Goal: Information Seeking & Learning: Learn about a topic

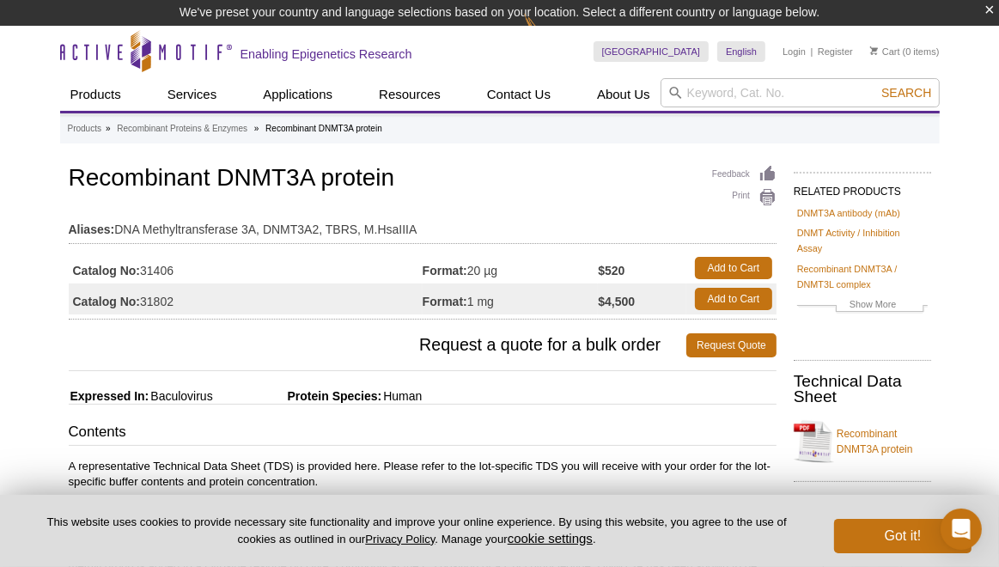
click at [120, 535] on p "This website uses cookies to provide necessary site functionality and improve y…" at bounding box center [416, 531] width 778 height 33
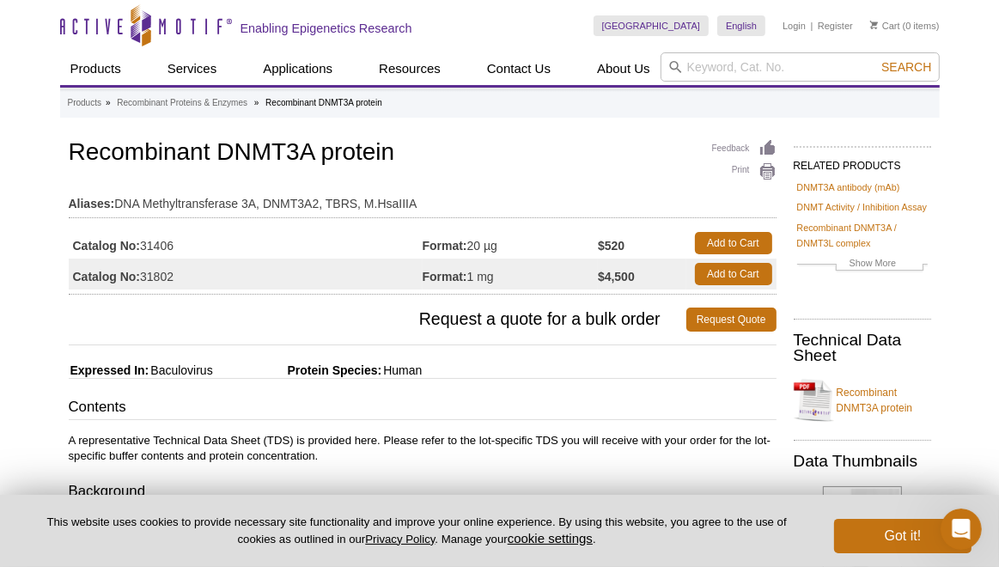
click at [229, 216] on table "Aliases: DNA Methyltransferase 3A, DNMT3A2, TBRS, M.HsaIIIA" at bounding box center [423, 199] width 708 height 37
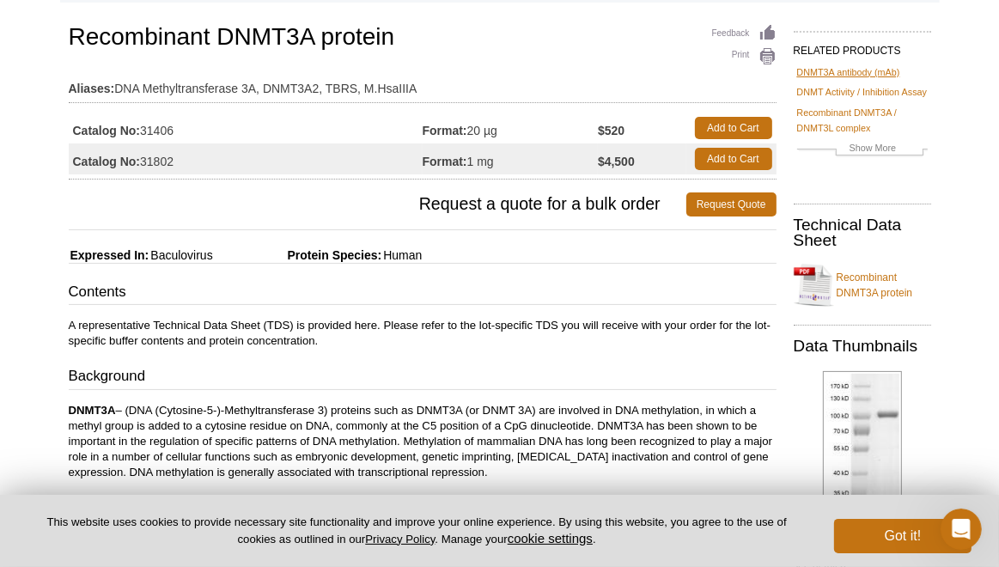
scroll to position [86, 0]
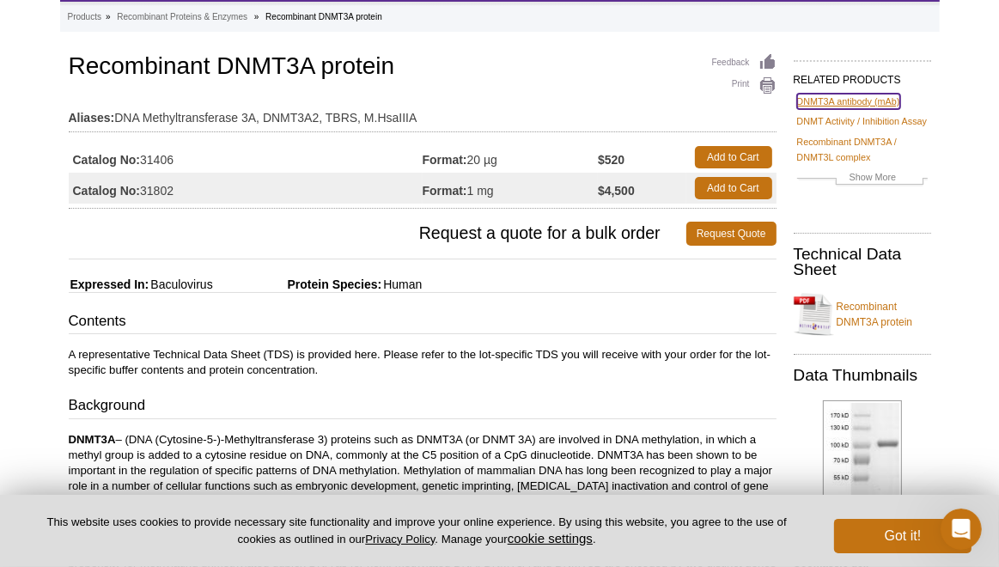
click at [868, 94] on link "DNMT3A antibody (mAb)" at bounding box center [848, 101] width 103 height 15
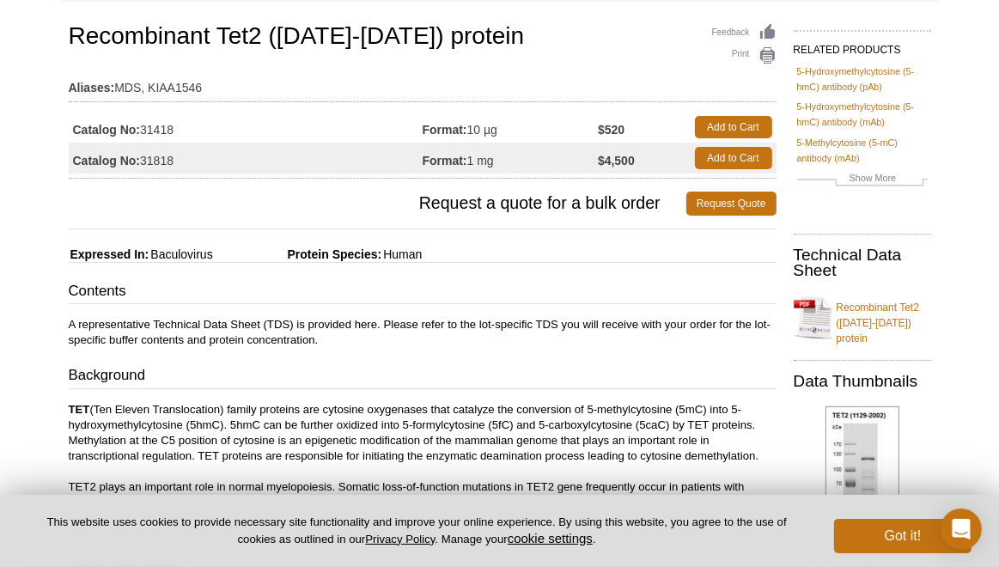
scroll to position [86, 0]
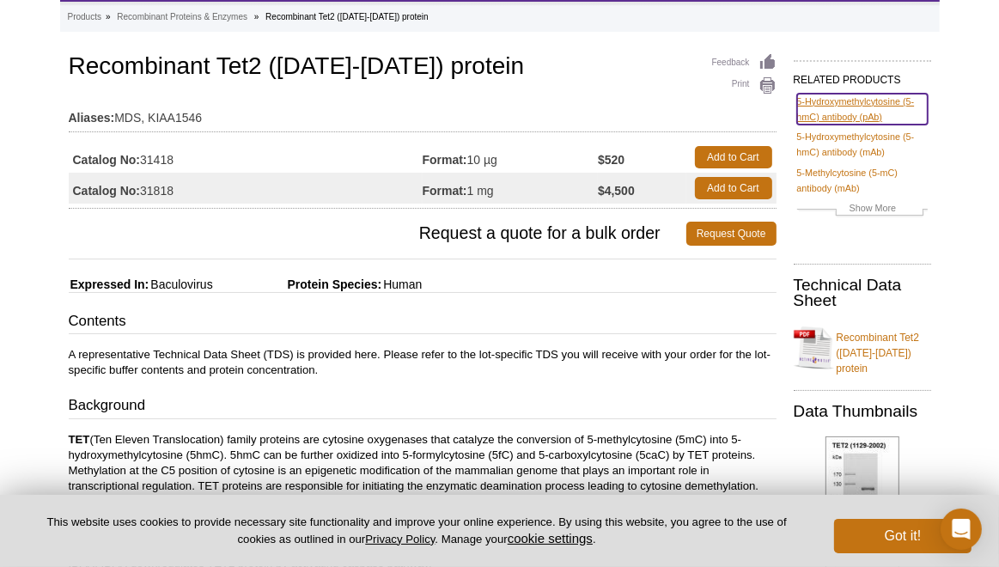
click at [893, 99] on link "5-Hydroxymethylcytosine (5-hmC) antibody (pAb)" at bounding box center [862, 109] width 131 height 31
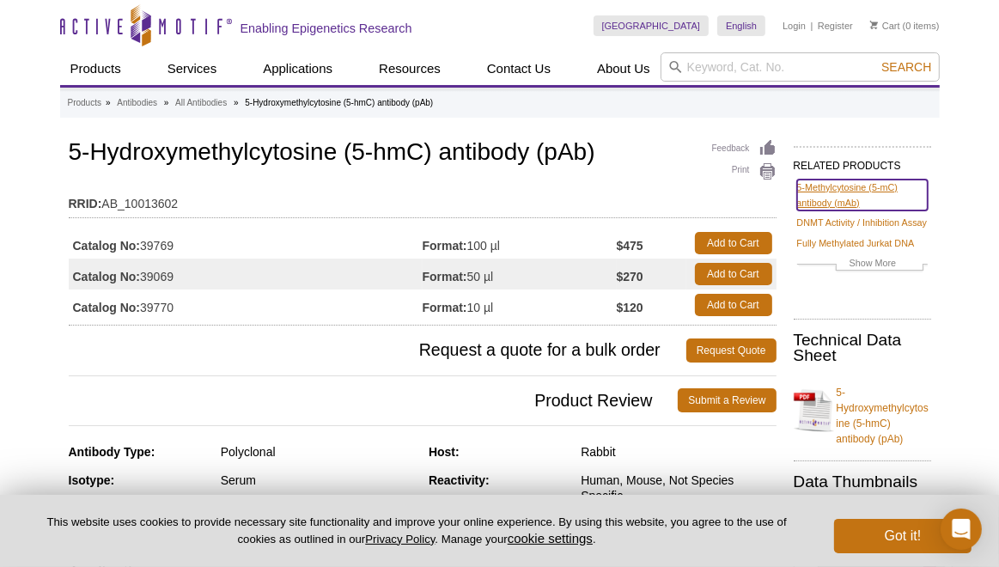
click at [828, 187] on link "5-Methylcytosine (5-mC) antibody (mAb)" at bounding box center [862, 195] width 131 height 31
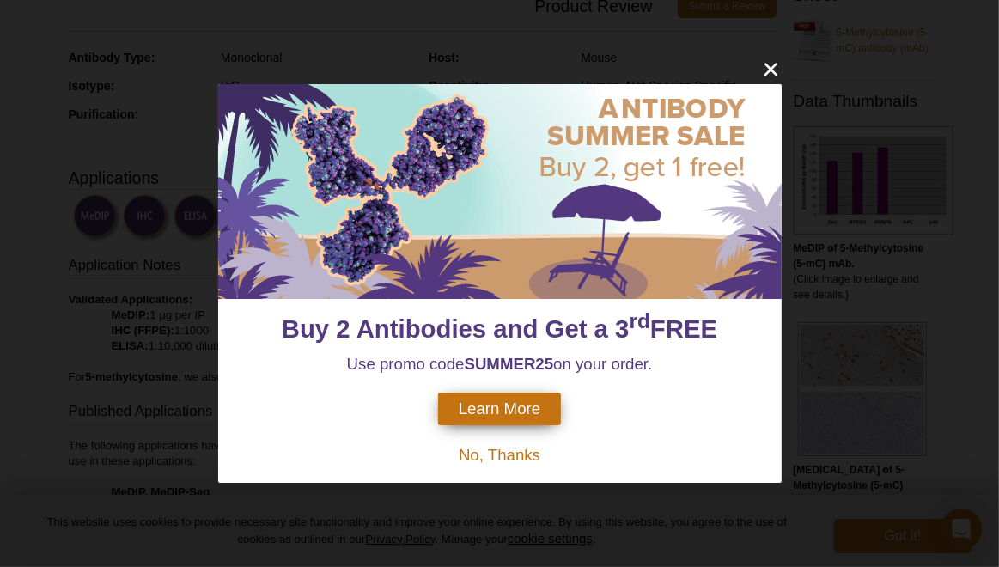
scroll to position [258, 0]
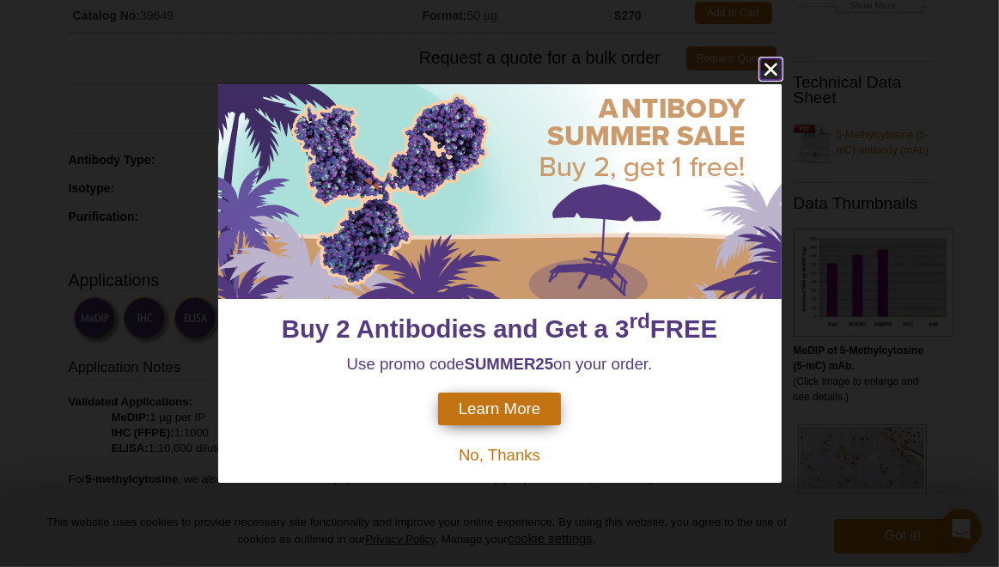
click at [768, 69] on icon "close" at bounding box center [770, 68] width 21 height 21
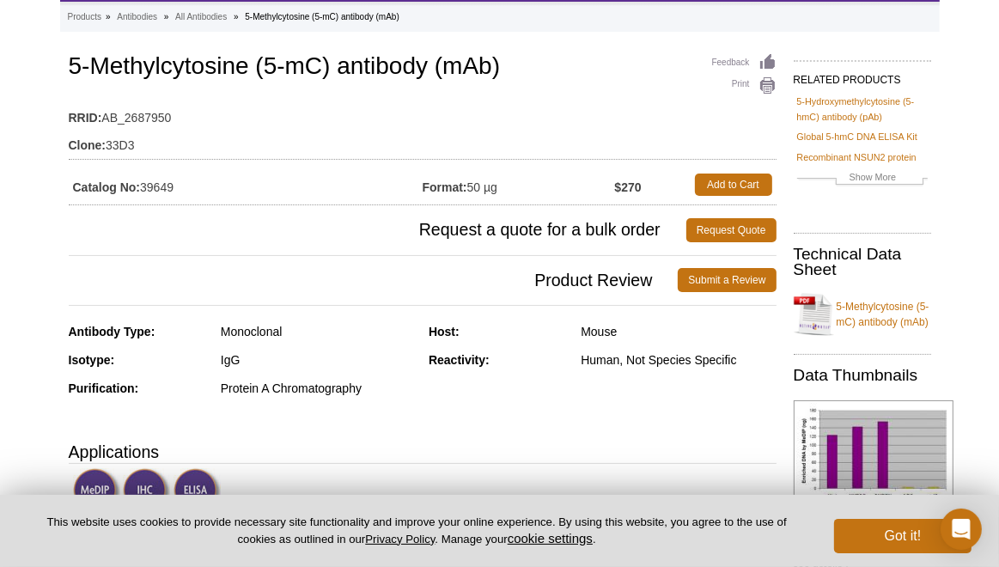
scroll to position [0, 0]
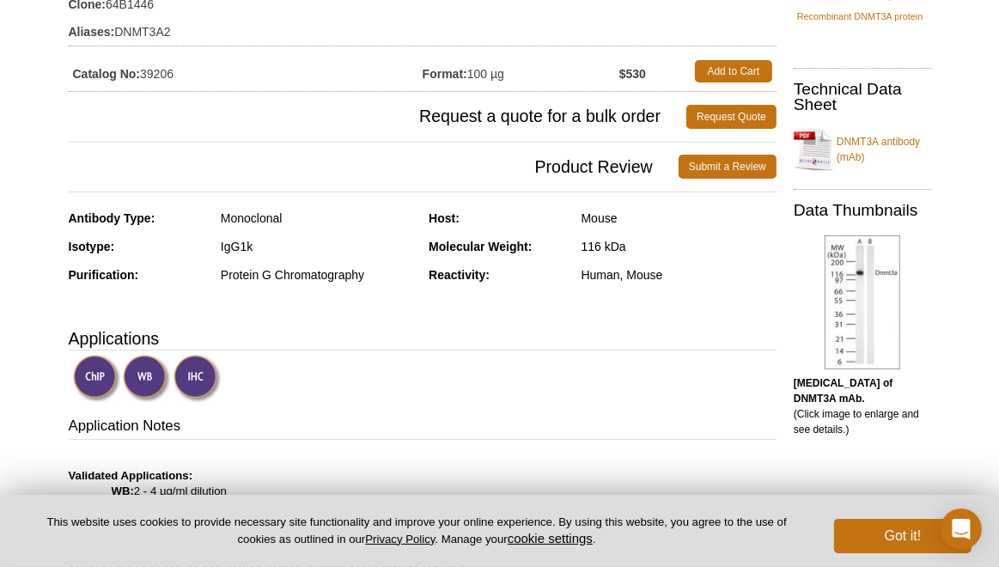
scroll to position [258, 0]
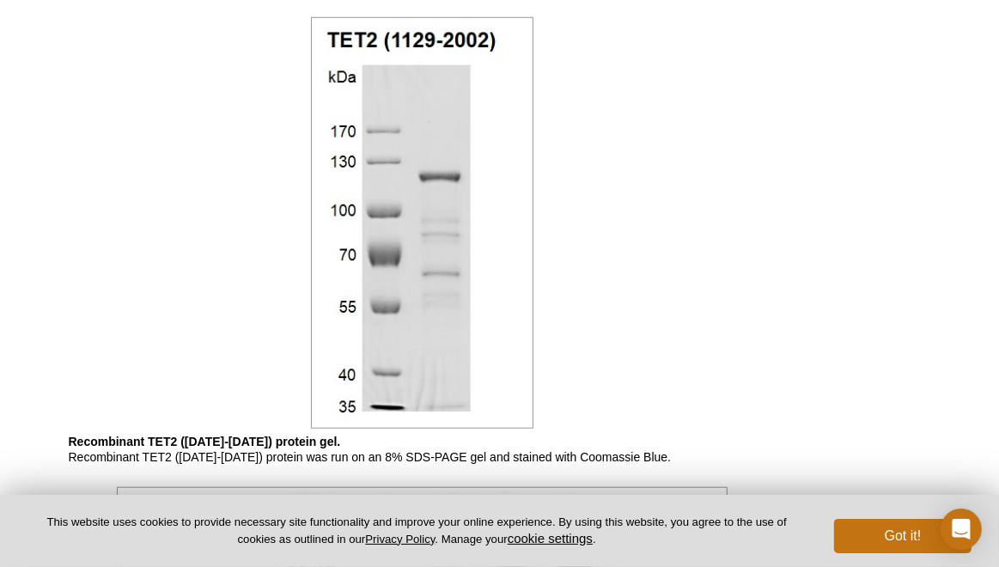
scroll to position [840, 0]
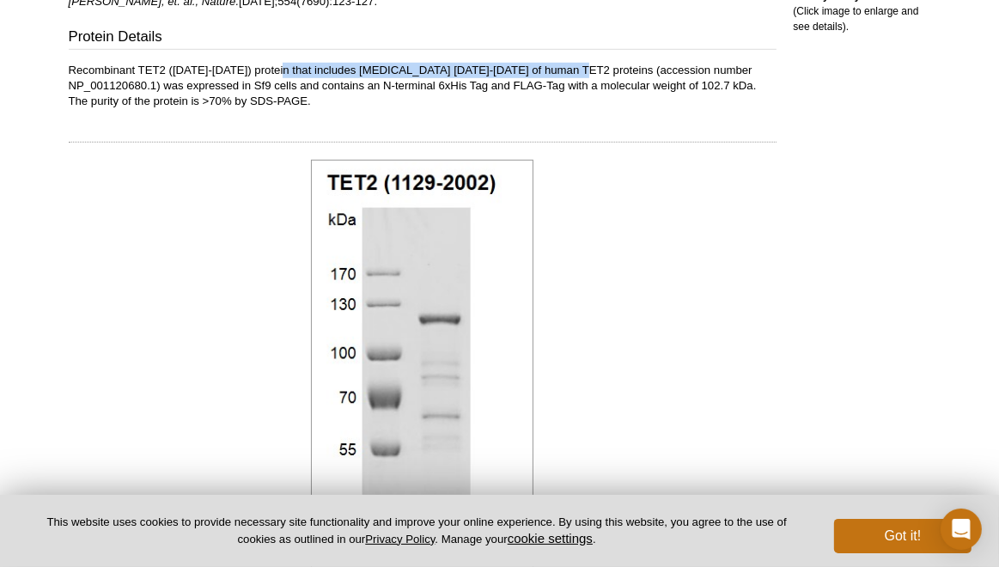
drag, startPoint x: 281, startPoint y: 66, endPoint x: 576, endPoint y: 71, distance: 294.7
click at [576, 71] on p "Recombinant TET2 ([DATE]-[DATE]) protein that includes [MEDICAL_DATA] [DATE]-[D…" at bounding box center [423, 86] width 708 height 46
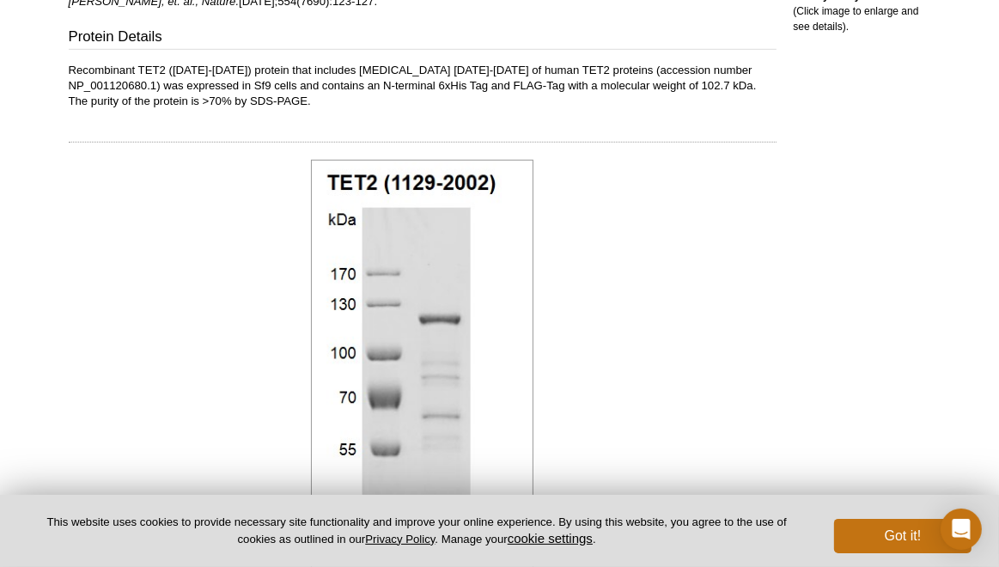
drag, startPoint x: 576, startPoint y: 71, endPoint x: 564, endPoint y: 111, distance: 41.3
click at [564, 111] on div "Feedback Print Recombinant Tet2 ([DATE]-[DATE]) protein Aliases: MDS, KIAA1546 …" at bounding box center [418, 181] width 717 height 1771
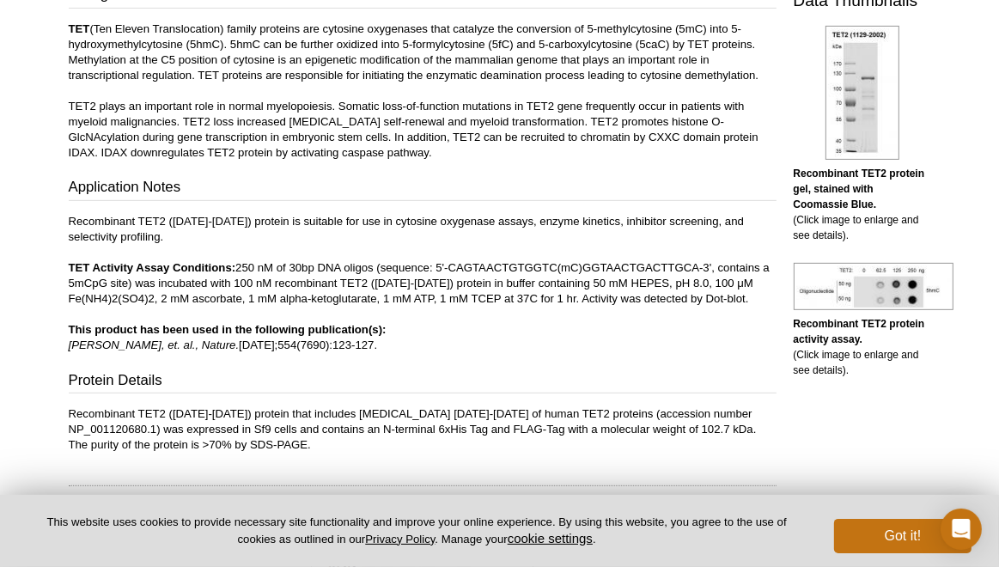
scroll to position [411, 0]
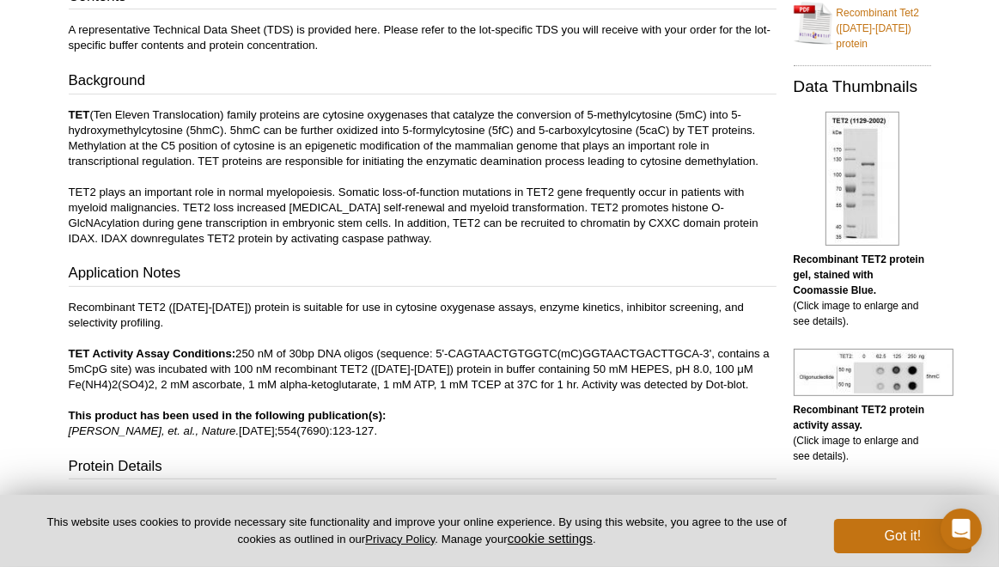
click at [207, 366] on p "Recombinant TET2 ([DATE]-[DATE]) protein is suitable for use in cytosine oxygen…" at bounding box center [423, 369] width 708 height 139
